Goal: Communication & Community: Participate in discussion

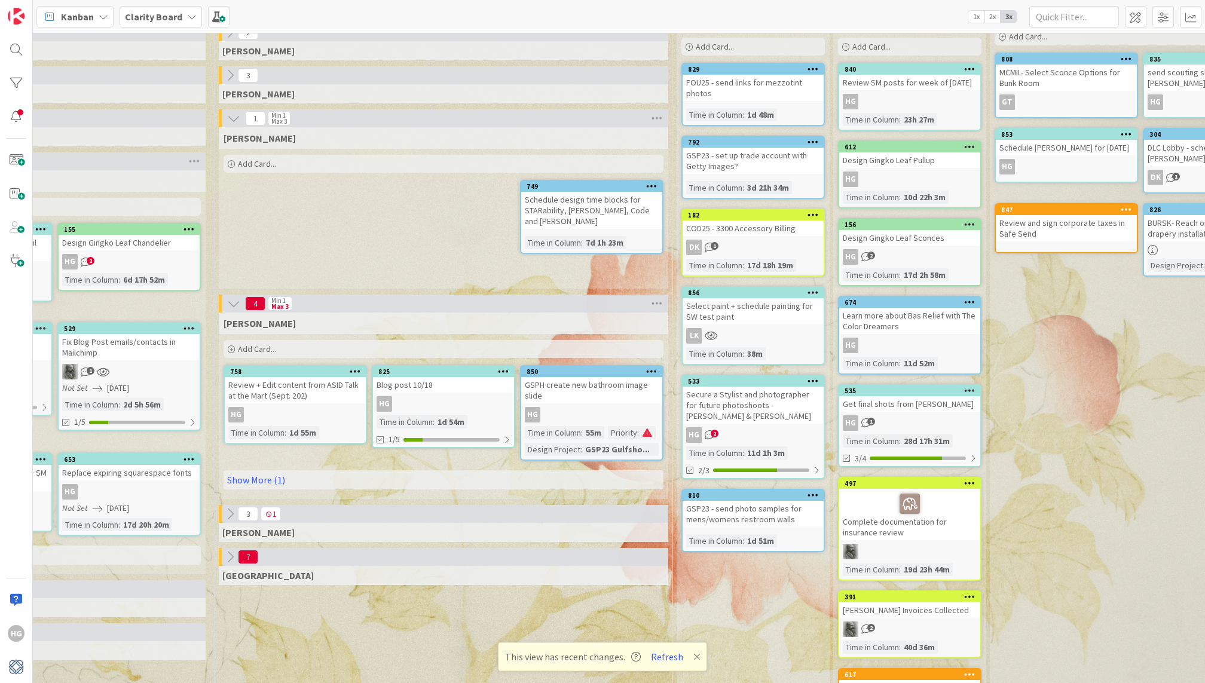
scroll to position [69, 1055]
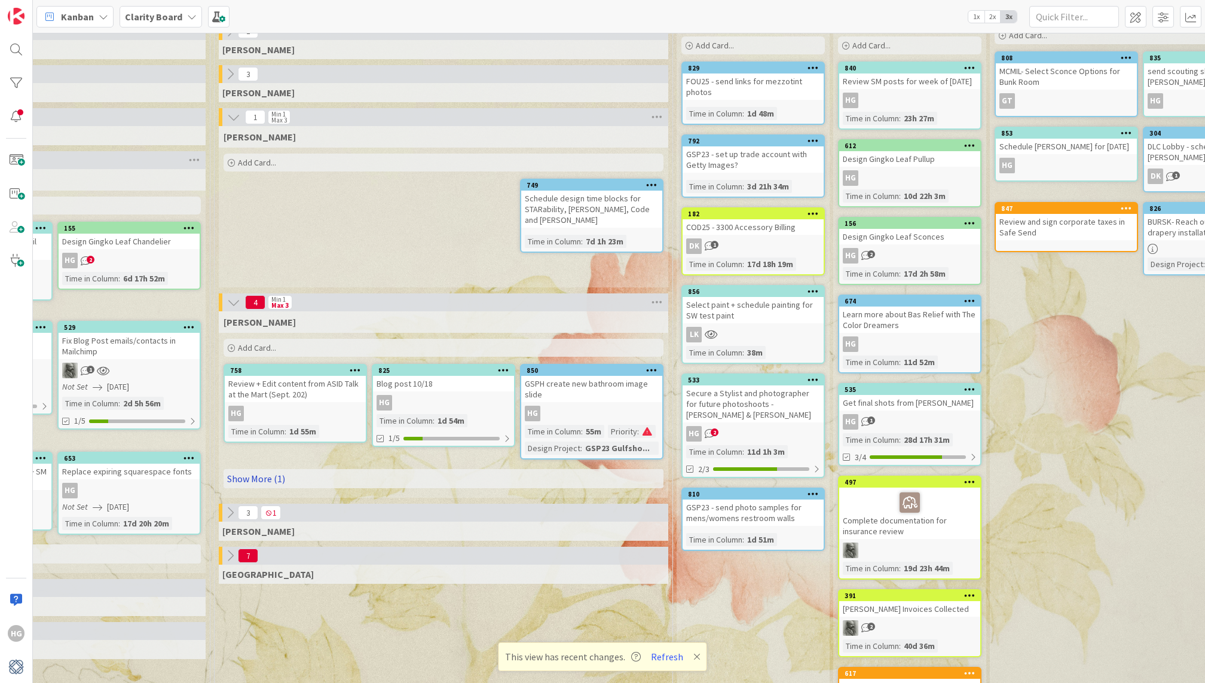
click at [404, 479] on link "Show More (1)" at bounding box center [444, 478] width 440 height 19
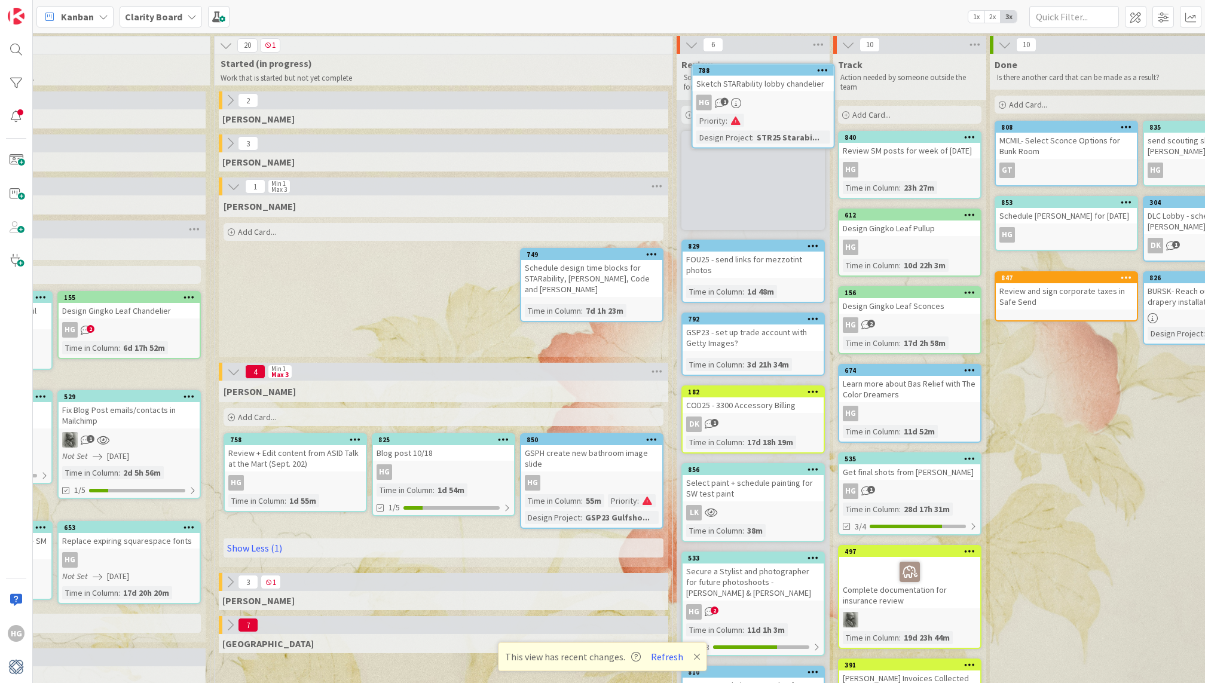
scroll to position [0, 1055]
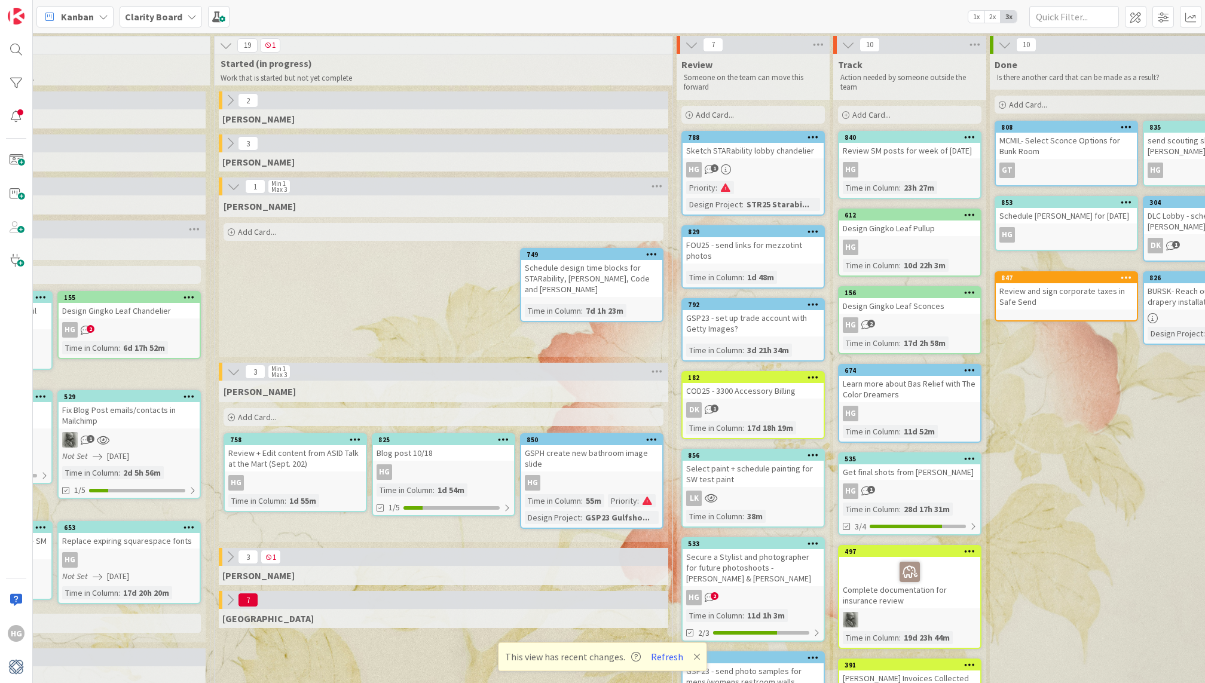
click at [765, 150] on div "Sketch STARability lobby chandelier" at bounding box center [753, 151] width 141 height 16
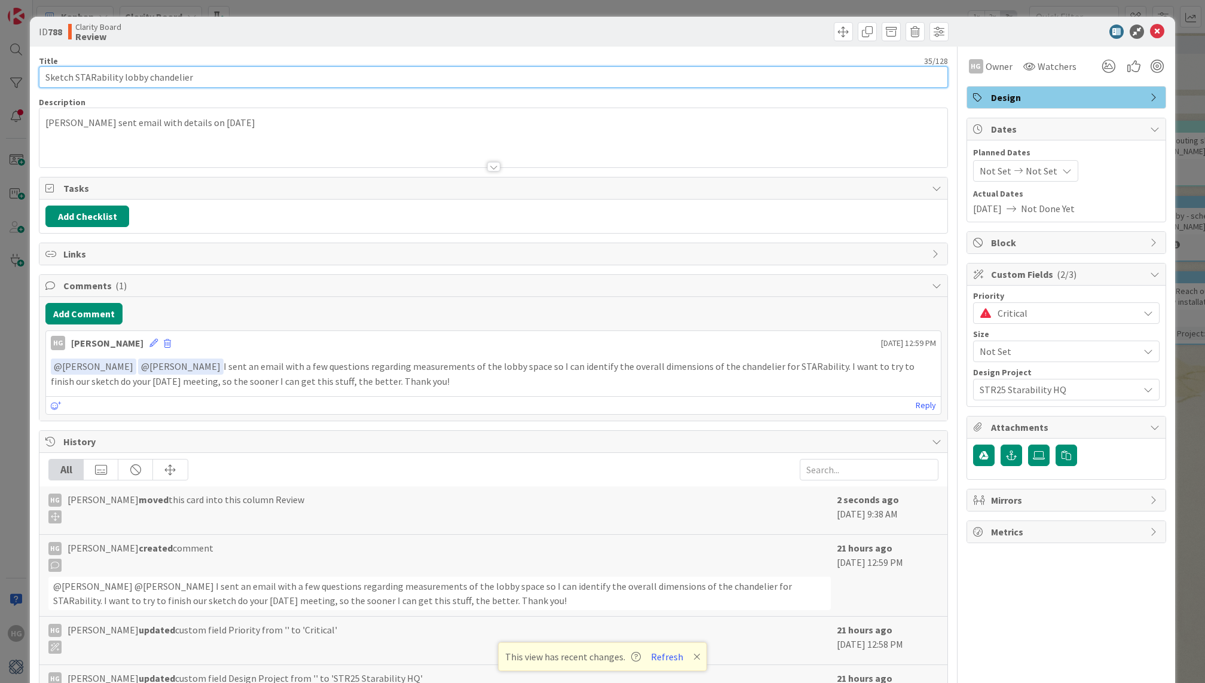
click at [62, 81] on input "Sketch STARability lobby chandelier" at bounding box center [493, 77] width 909 height 22
type input "Review + Edit STARability lobby chandelier"
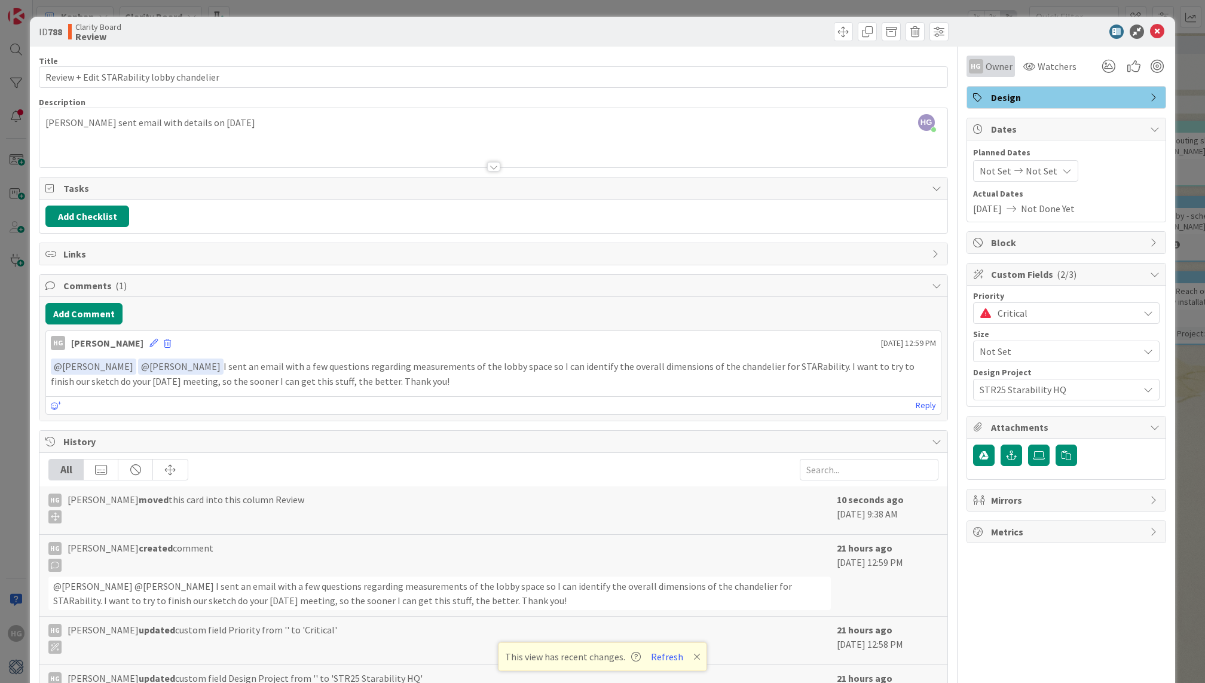
click at [997, 70] on span "Owner" at bounding box center [999, 66] width 27 height 14
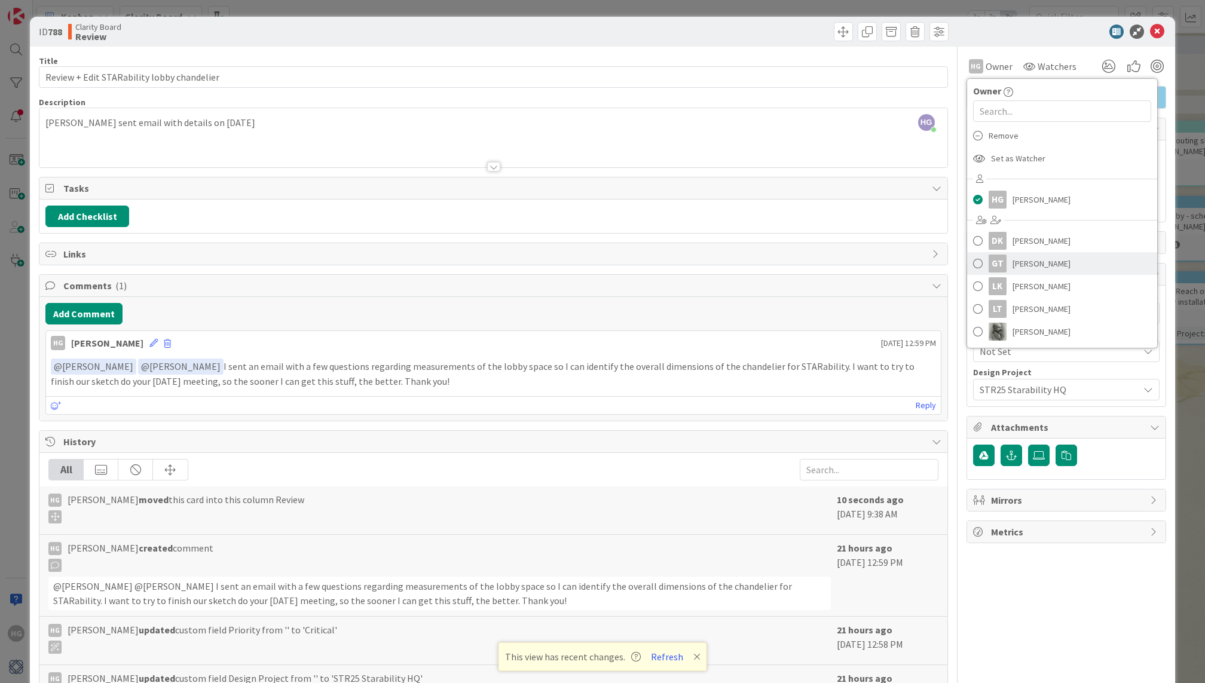
click at [1016, 264] on span "[PERSON_NAME]" at bounding box center [1042, 264] width 58 height 18
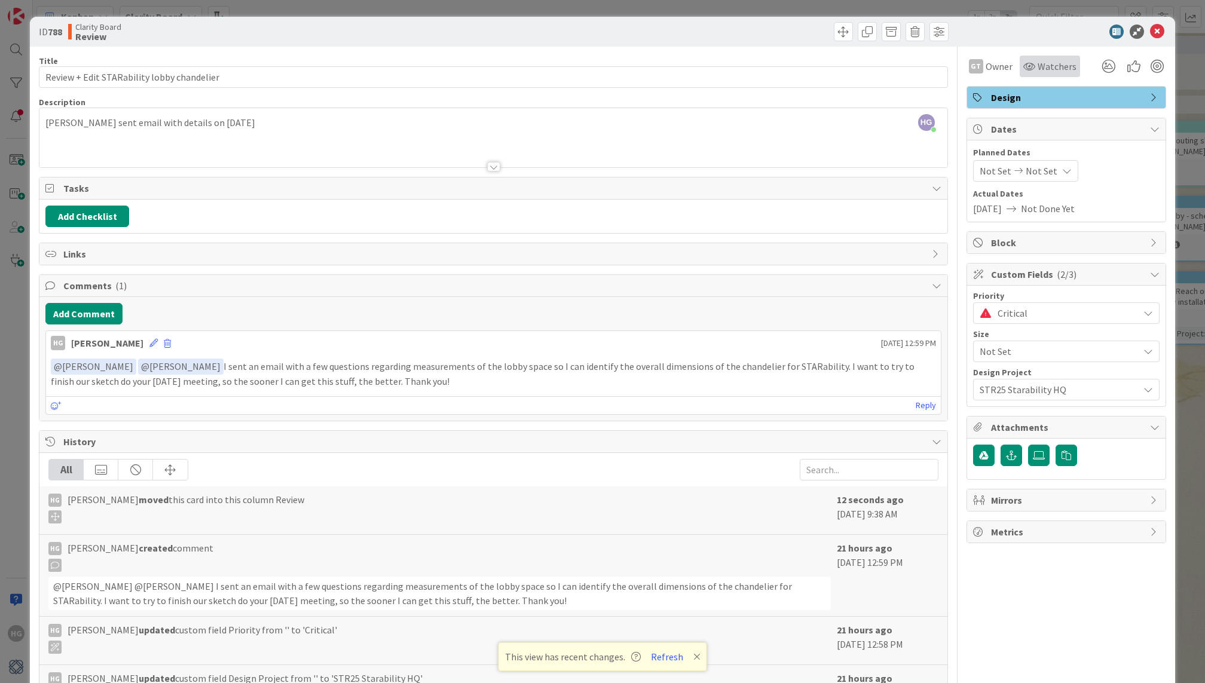
click at [1053, 66] on span "Watchers" at bounding box center [1057, 66] width 39 height 14
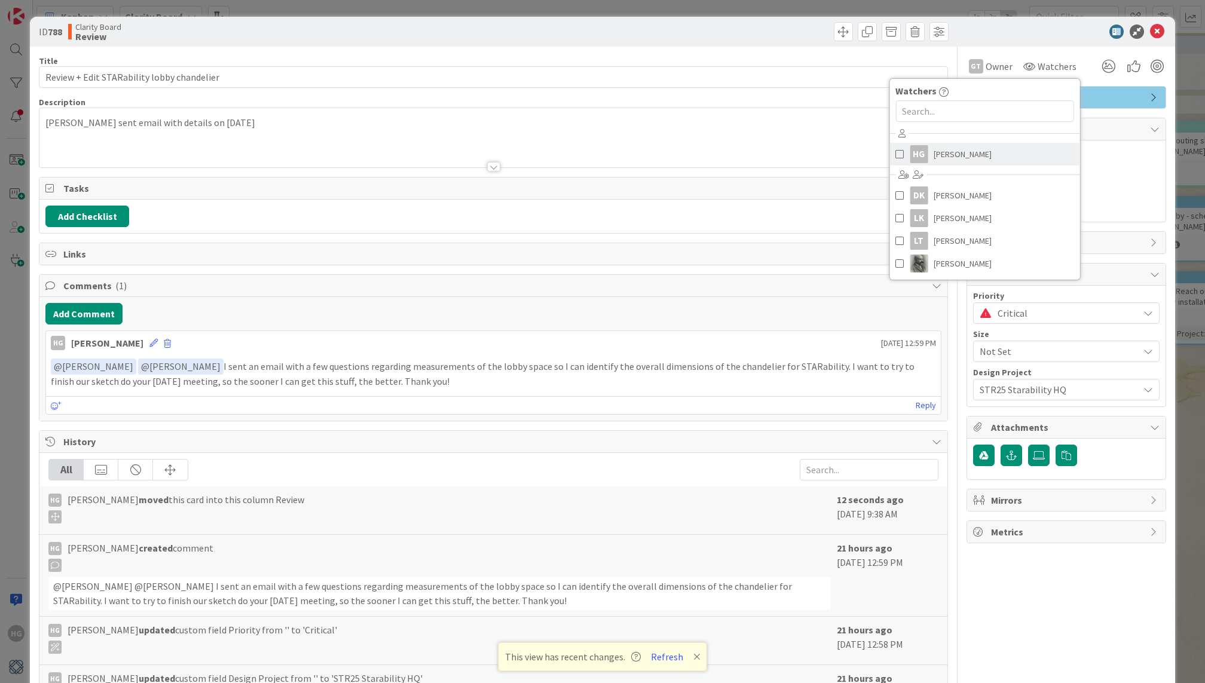
click at [985, 152] on link "HG [PERSON_NAME]" at bounding box center [985, 154] width 190 height 23
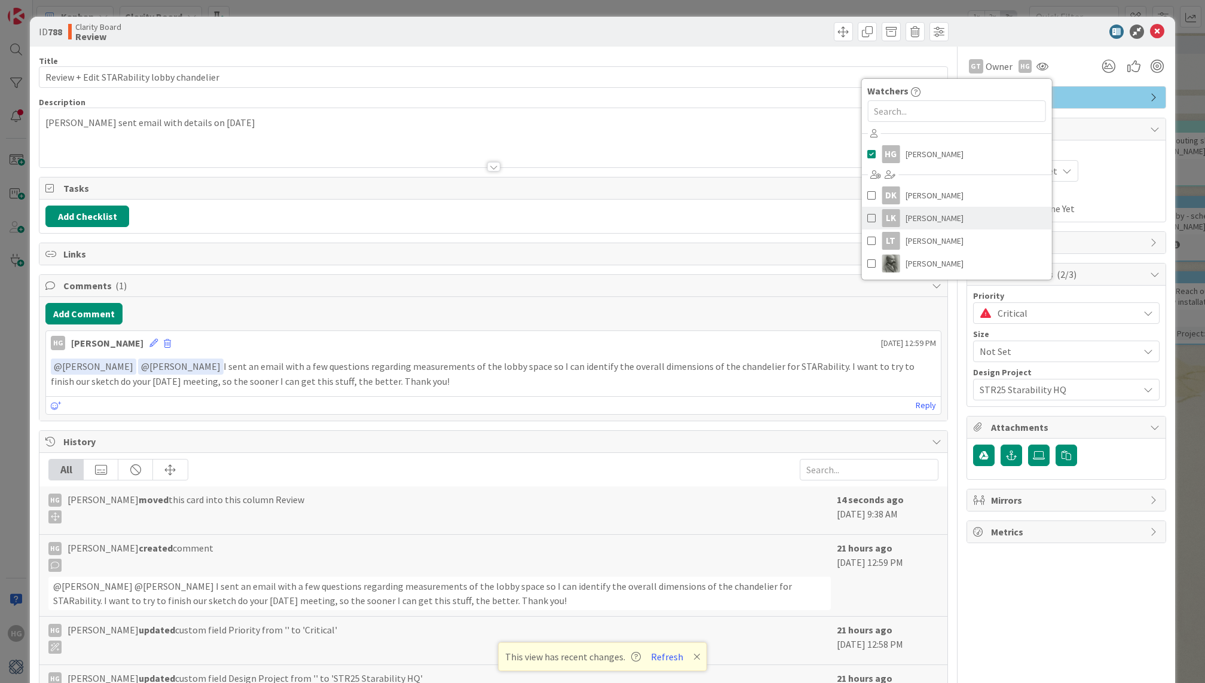
click at [945, 223] on link "LK [PERSON_NAME]" at bounding box center [957, 218] width 190 height 23
click at [1073, 60] on div "GT Owner Owner Remove Set as Watcher [PERSON_NAME] [PERSON_NAME] [PERSON_NAME] …" at bounding box center [1067, 67] width 200 height 22
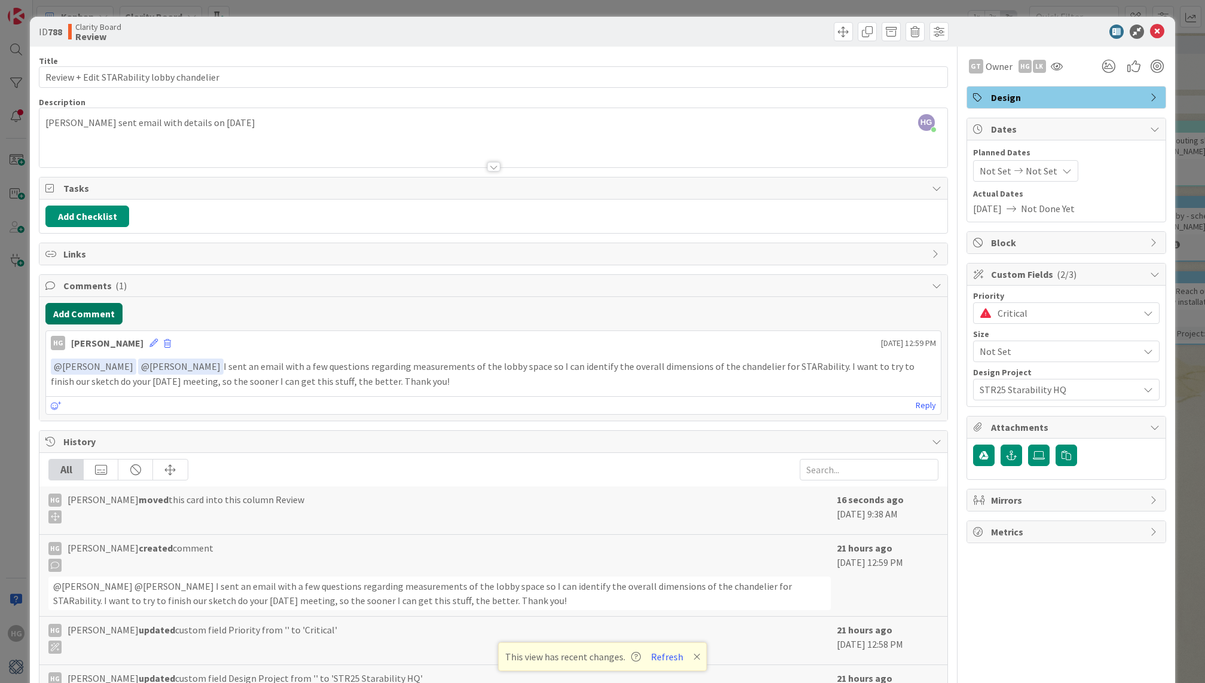
click at [91, 318] on button "Add Comment" at bounding box center [83, 314] width 77 height 22
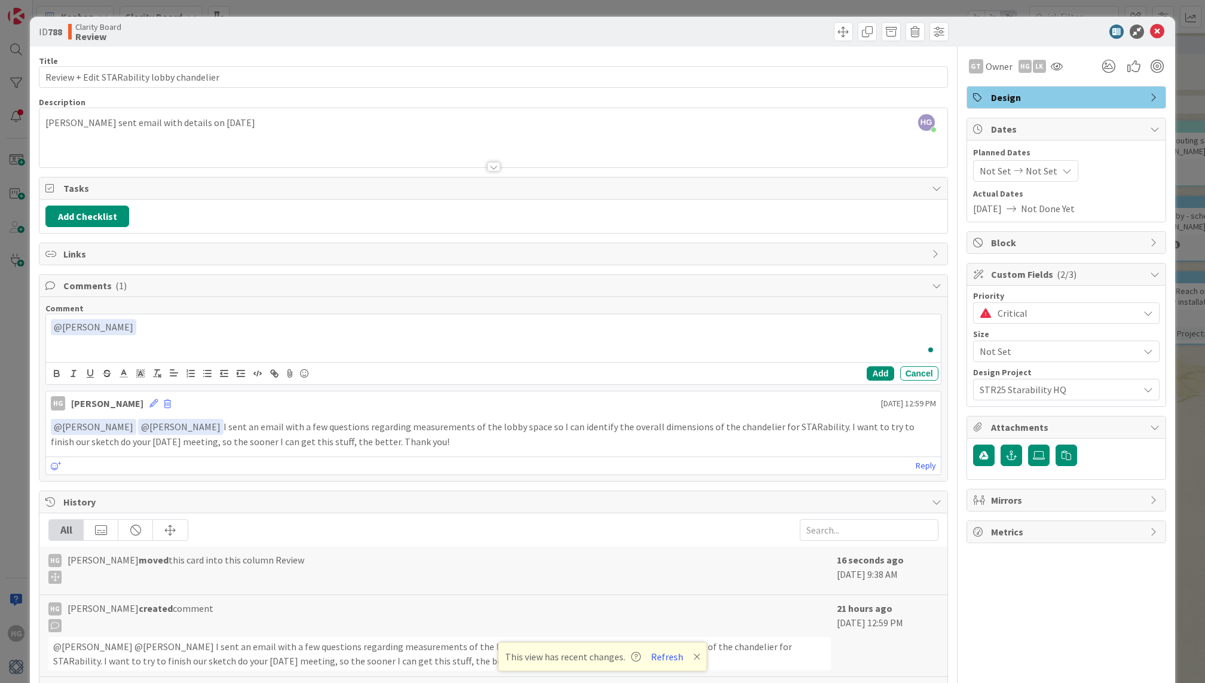
click at [114, 345] on div "﻿ @ [PERSON_NAME] ﻿ GT [PERSON_NAME]" at bounding box center [493, 338] width 894 height 48
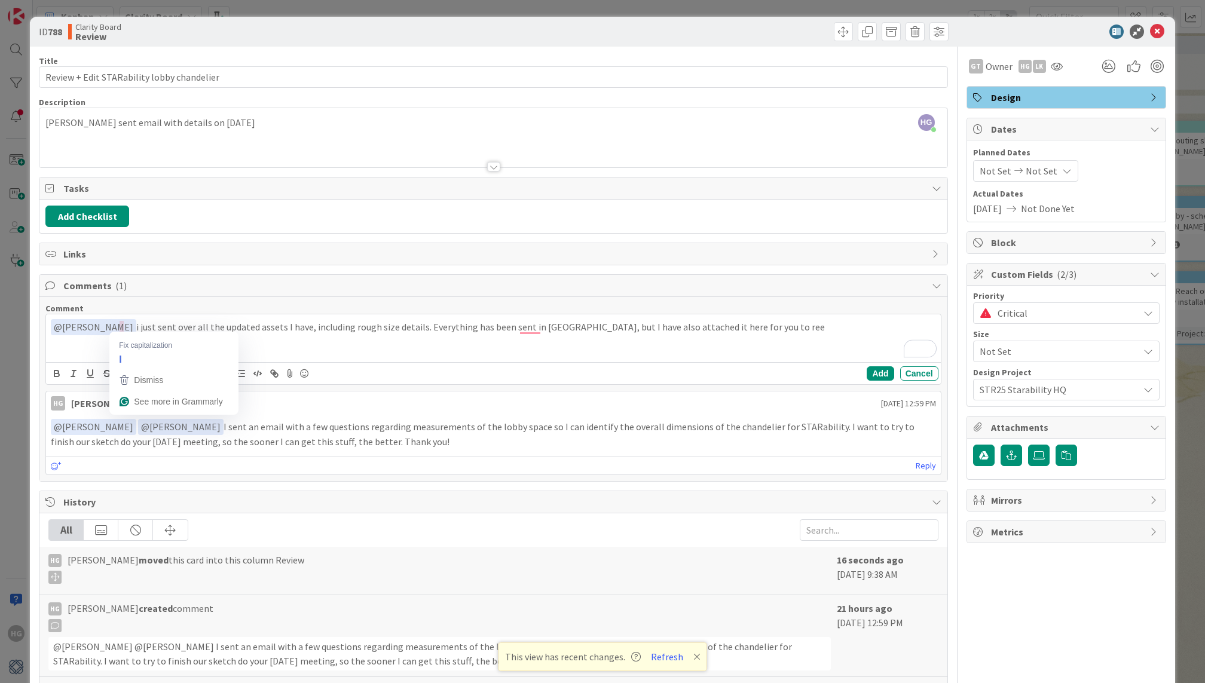
click at [120, 323] on p "﻿ @ [PERSON_NAME] ﻿ i just sent over all the updated assets I have, including r…" at bounding box center [493, 327] width 885 height 16
click at [197, 350] on div "﻿ @ [PERSON_NAME] ﻿ @[PERSON_NAME] just sent over all the updated assets I have…" at bounding box center [493, 338] width 894 height 48
click at [865, 323] on p "﻿ @ [PERSON_NAME] ﻿ ﻿ @ [PERSON_NAME] ﻿ i just sent over all the updated assets…" at bounding box center [493, 327] width 885 height 16
click at [770, 325] on p "﻿ @ [PERSON_NAME] ﻿ ﻿ @ [PERSON_NAME] ﻿ i just sent over all the updated assets…" at bounding box center [493, 327] width 885 height 16
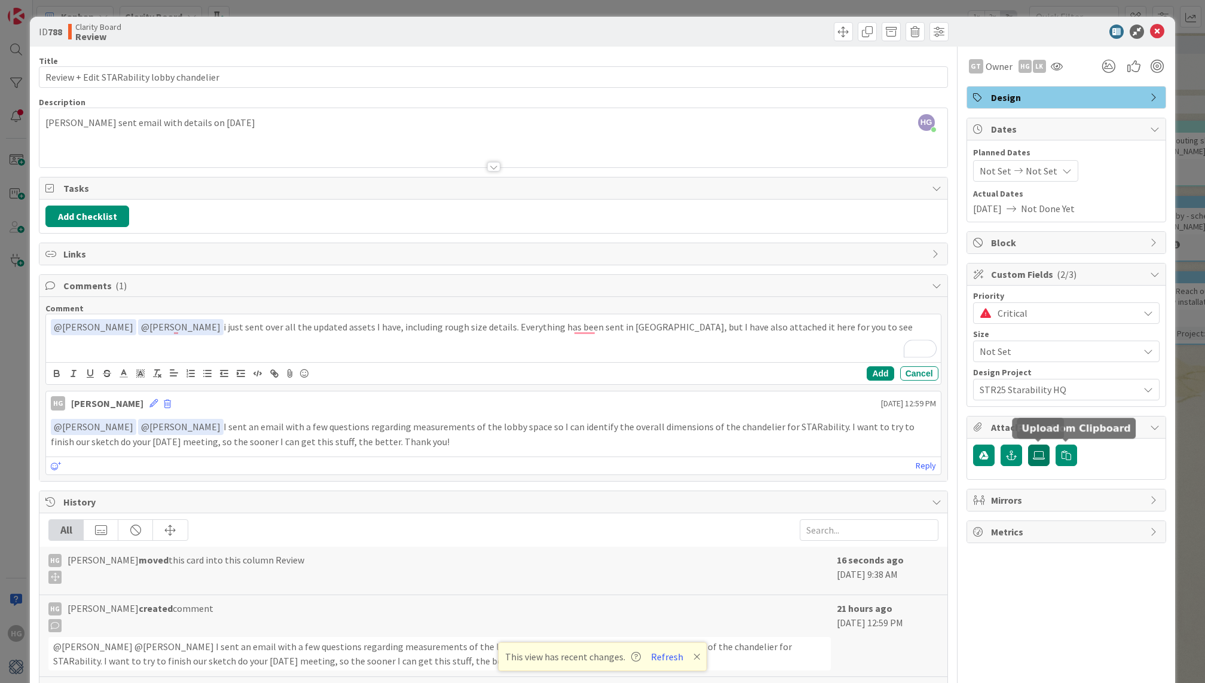
click at [1039, 456] on icon at bounding box center [1039, 456] width 12 height 10
click at [1028, 445] on input "file" at bounding box center [1028, 445] width 0 height 0
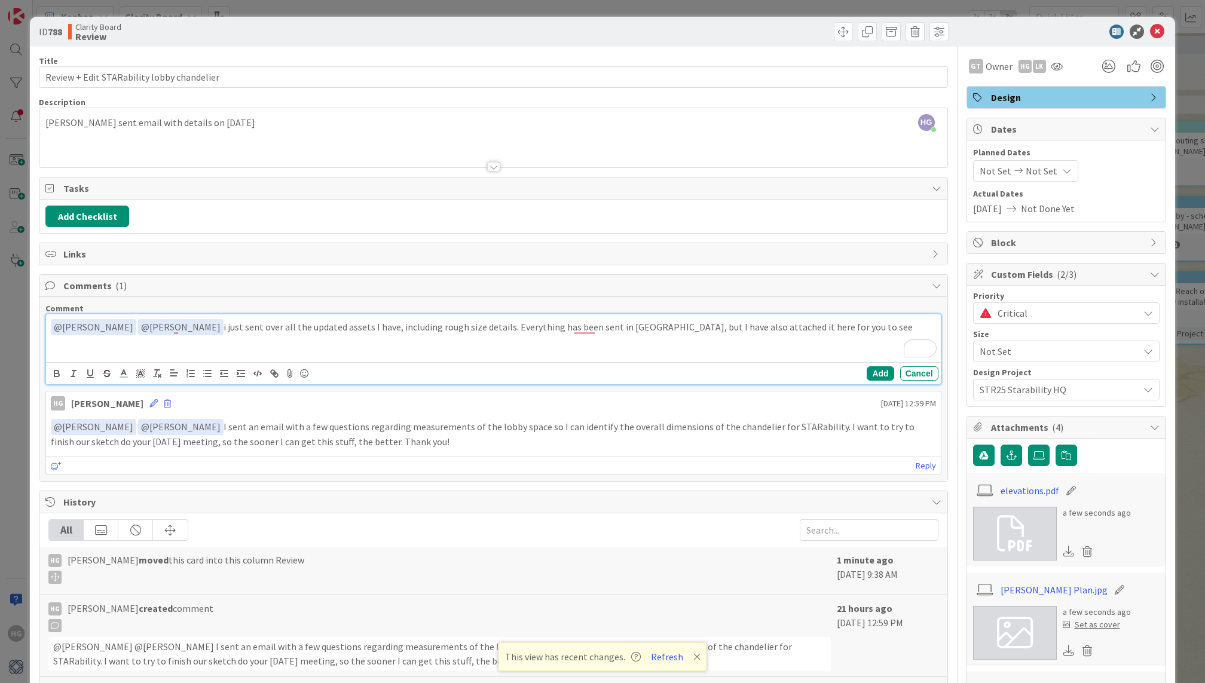
click at [791, 327] on p "﻿ @ [PERSON_NAME] ﻿ ﻿ @ [PERSON_NAME] ﻿ i just sent over all the updated assets…" at bounding box center [493, 327] width 885 height 16
drag, startPoint x: 816, startPoint y: 320, endPoint x: 706, endPoint y: 323, distance: 110.0
click at [706, 323] on p "﻿ @ [PERSON_NAME] ﻿ ﻿ @ [PERSON_NAME] ﻿ i just sent over all the updated assets…" at bounding box center [493, 327] width 885 height 16
click at [883, 371] on button "Add" at bounding box center [880, 374] width 27 height 14
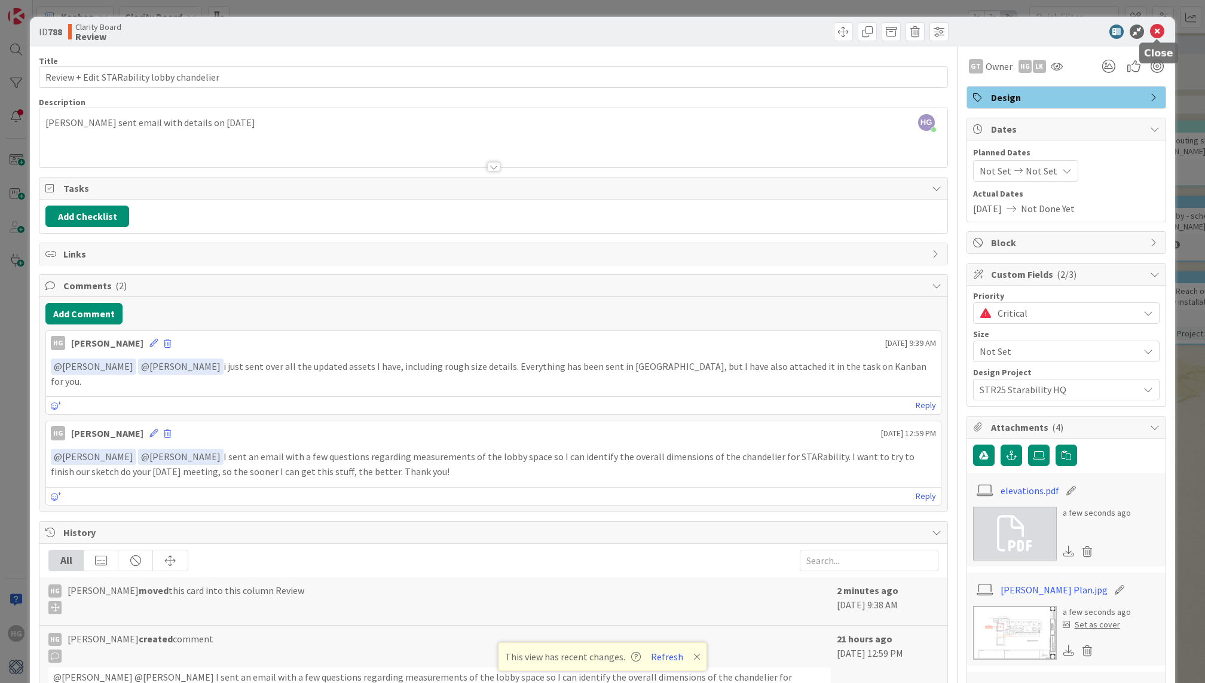
click at [1158, 30] on icon at bounding box center [1157, 32] width 14 height 14
